Goal: Information Seeking & Learning: Learn about a topic

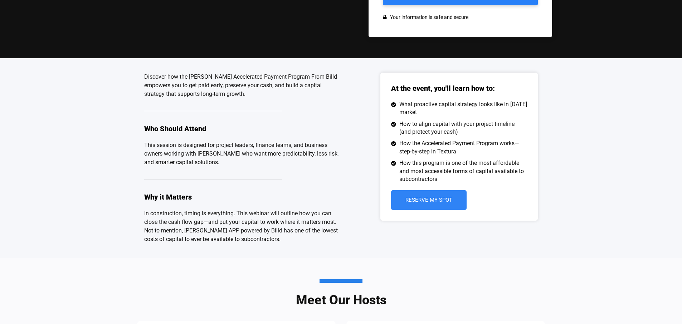
scroll to position [212, 0]
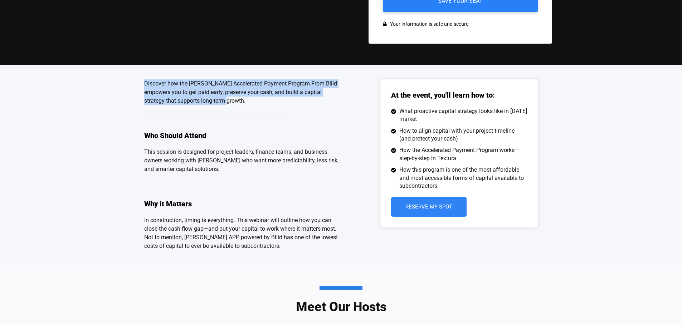
drag, startPoint x: 144, startPoint y: 83, endPoint x: 219, endPoint y: 102, distance: 77.9
click at [219, 102] on div "Discover how the [PERSON_NAME] Accelerated Payment Program From Billd empowers …" at bounding box center [341, 165] width 682 height 200
copy p "Discover how the Turner Accelerated Payment Program From Billd empowers you to …"
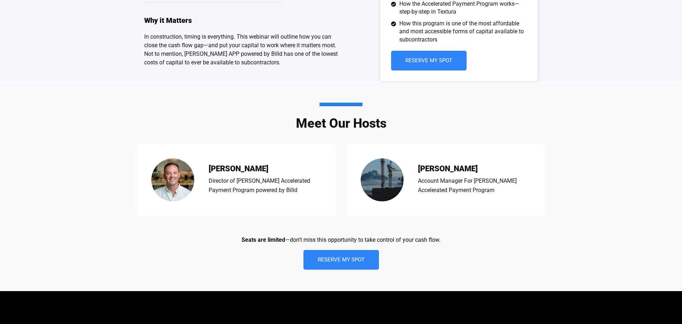
scroll to position [398, 0]
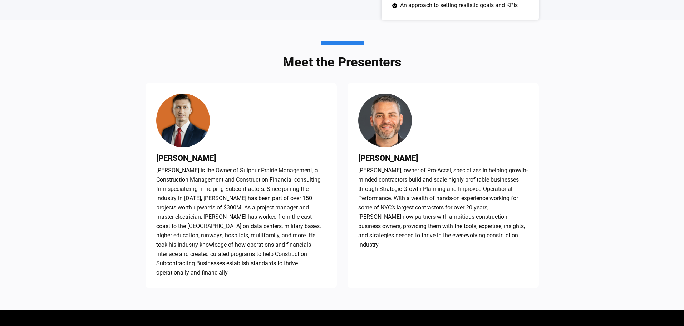
scroll to position [421, 0]
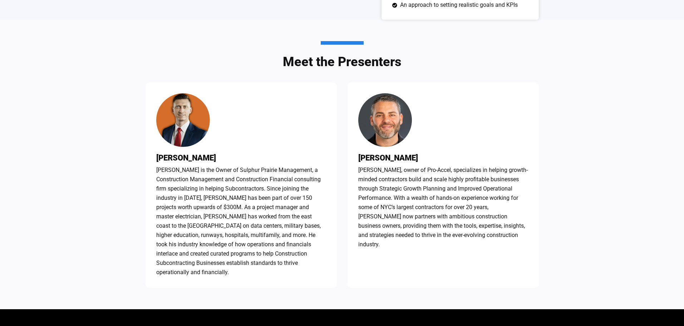
click at [91, 74] on div "Meet the Presenters Josh Luebker Josh is the Owner of Sulphur Prairie Managemen…" at bounding box center [342, 165] width 684 height 290
click at [177, 50] on div "Meet the Presenters Josh Luebker Josh is the Owner of Sulphur Prairie Managemen…" at bounding box center [343, 165] width 394 height 290
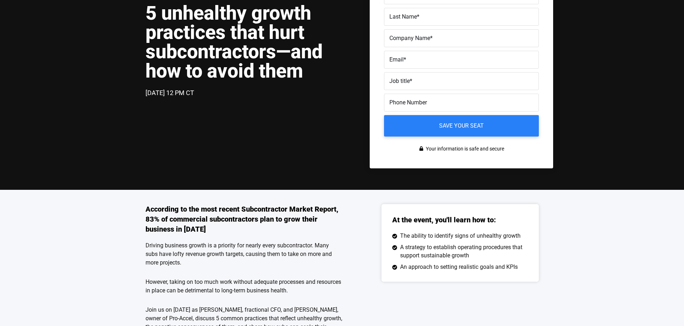
scroll to position [0, 0]
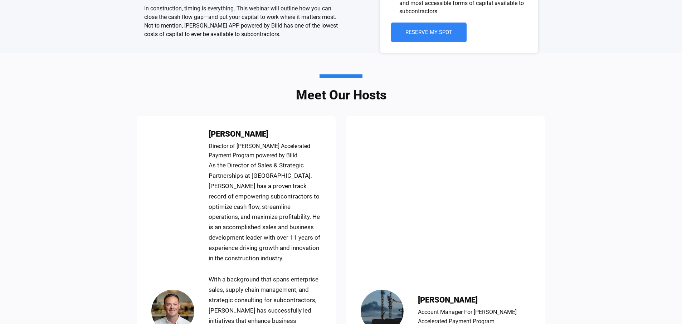
scroll to position [425, 0]
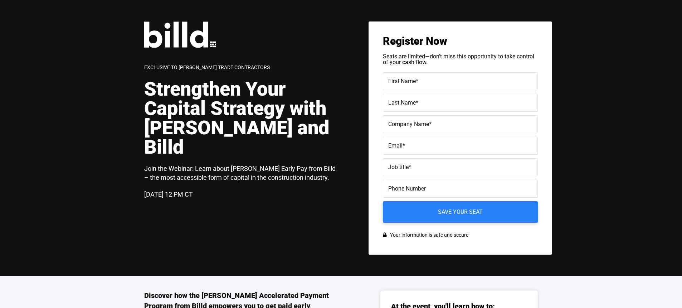
click at [602, 118] on div "Exclusive to Turner Trade Contractors Strengthen Your Capital Strategy with Tur…" at bounding box center [341, 138] width 682 height 276
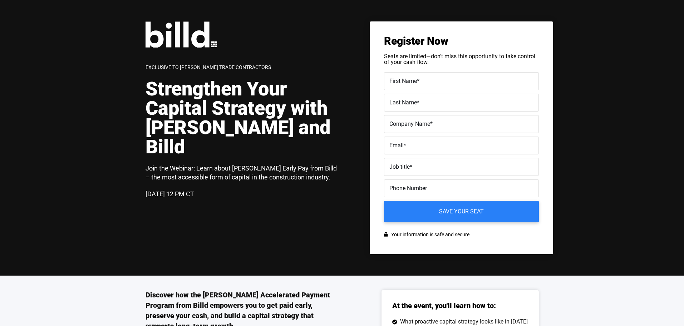
click at [103, 121] on div "Exclusive to Turner Trade Contractors Strengthen Your Capital Strategy with Tur…" at bounding box center [342, 138] width 684 height 276
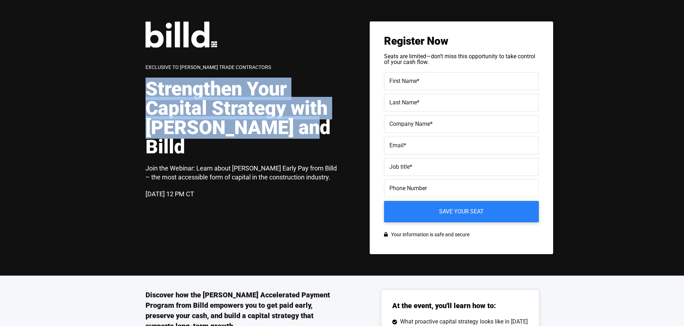
drag, startPoint x: 148, startPoint y: 87, endPoint x: 286, endPoint y: 130, distance: 145.0
click at [287, 130] on h1 "Strengthen Your Capital Strategy with Turner and Billd" at bounding box center [244, 117] width 197 height 77
copy h1 "Strengthen Your Capital Strategy with Turner and Billd"
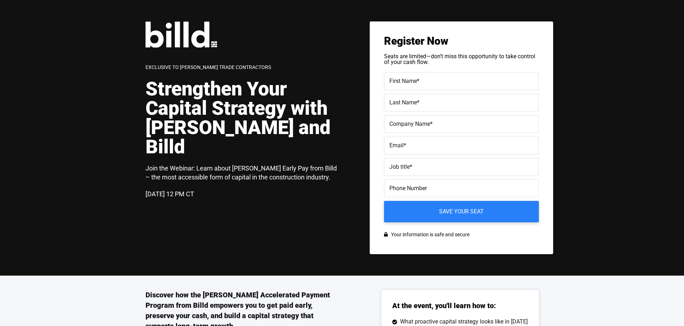
click at [242, 71] on div "Exclusive to Turner Trade Contractors" at bounding box center [209, 67] width 126 height 10
drag, startPoint x: 252, startPoint y: 67, endPoint x: 147, endPoint y: 64, distance: 105.2
click at [147, 64] on div "Exclusive to Turner Trade Contractors Strengthen Your Capital Strategy with Tur…" at bounding box center [248, 117] width 204 height 192
copy span "Exclusive to Turner Trade Contractors"
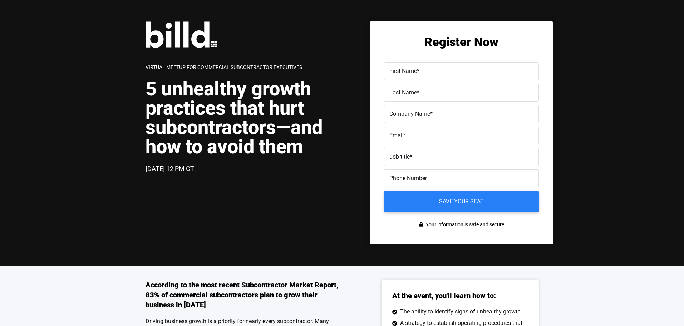
click at [641, 140] on div "Virtual Meetup for Commercial Subcontractor Executives 5 unhealthy growth pract…" at bounding box center [342, 133] width 684 height 266
